Goal: Book appointment/travel/reservation

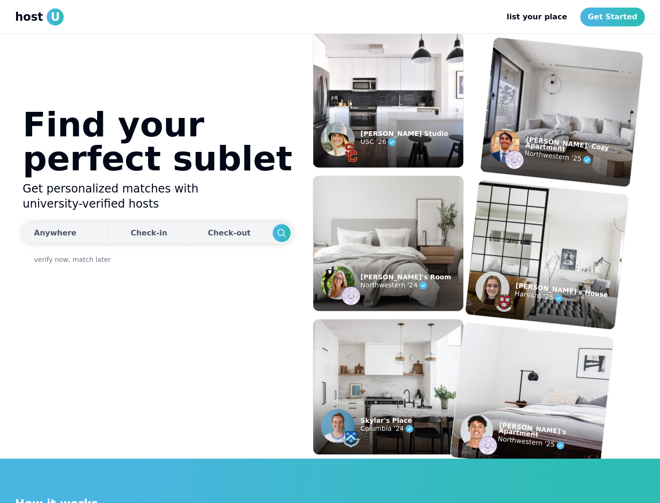
click at [51, 239] on button "Anywhere" at bounding box center [64, 233] width 83 height 21
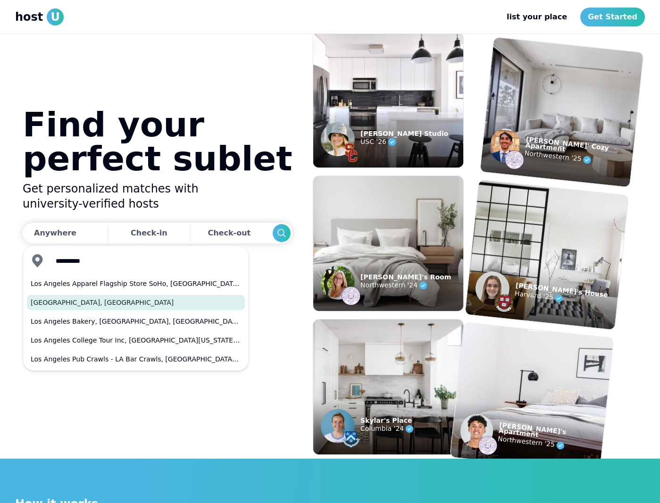
click at [85, 304] on button "[GEOGRAPHIC_DATA], [GEOGRAPHIC_DATA]" at bounding box center [136, 302] width 218 height 15
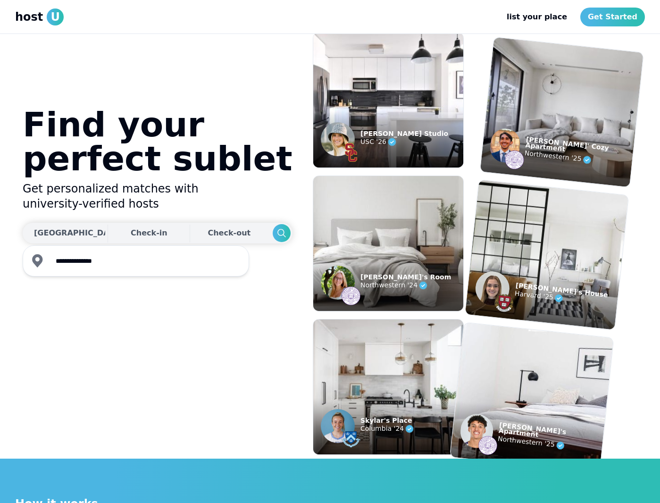
type input "**********"
click at [131, 228] on div "Check-in" at bounding box center [149, 233] width 37 height 19
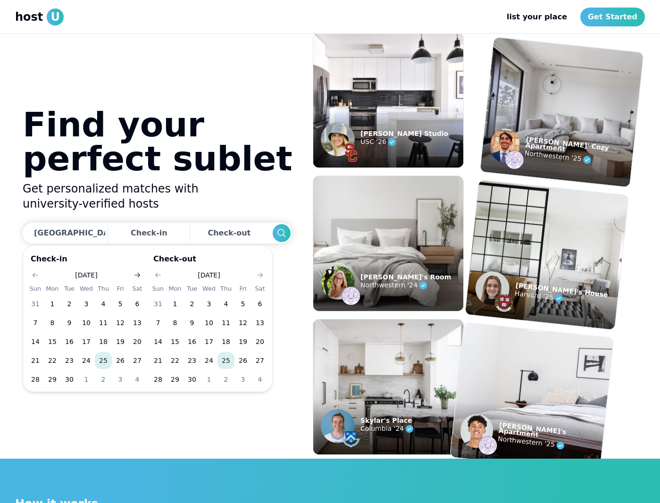
click at [139, 273] on icon "Go to next month" at bounding box center [138, 275] width 8 height 8
click at [100, 322] on button "6" at bounding box center [103, 322] width 17 height 17
drag, startPoint x: 188, startPoint y: 235, endPoint x: 239, endPoint y: 253, distance: 54.2
click at [208, 236] on div "Check-out" at bounding box center [231, 233] width 47 height 19
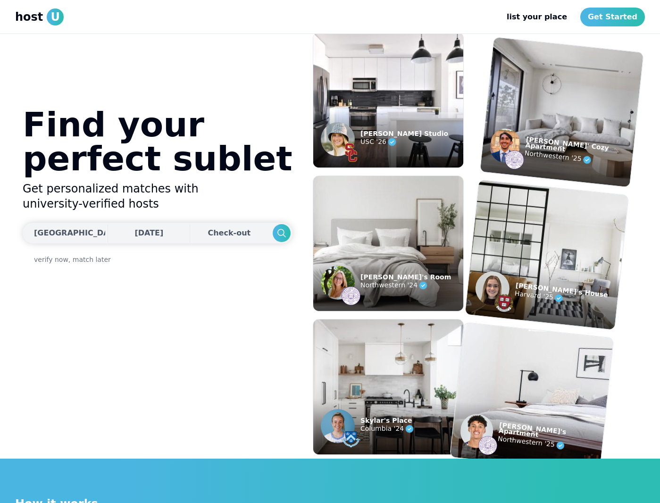
drag, startPoint x: 178, startPoint y: 228, endPoint x: 182, endPoint y: 232, distance: 5.7
click at [208, 228] on div "Check-out" at bounding box center [231, 233] width 47 height 19
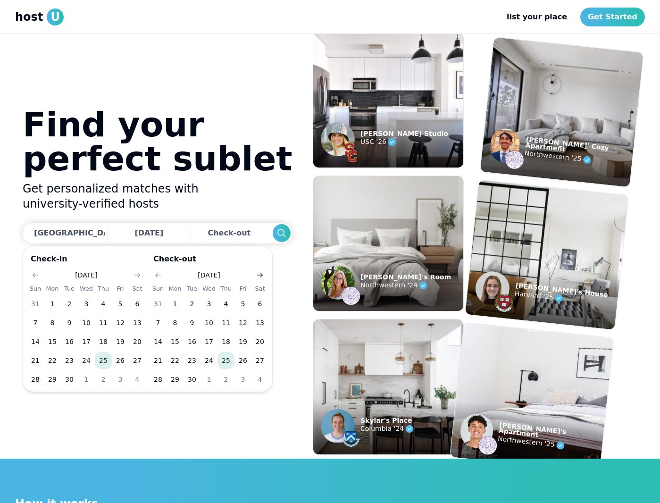
click at [259, 276] on icon "Go to next month" at bounding box center [260, 275] width 8 height 8
click at [223, 361] on button "25" at bounding box center [226, 360] width 17 height 17
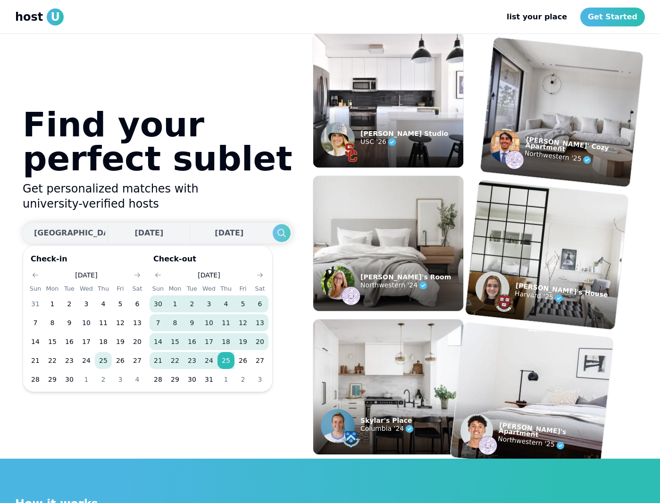
click at [276, 232] on icon "Search" at bounding box center [281, 232] width 11 height 11
